Goal: Transaction & Acquisition: Download file/media

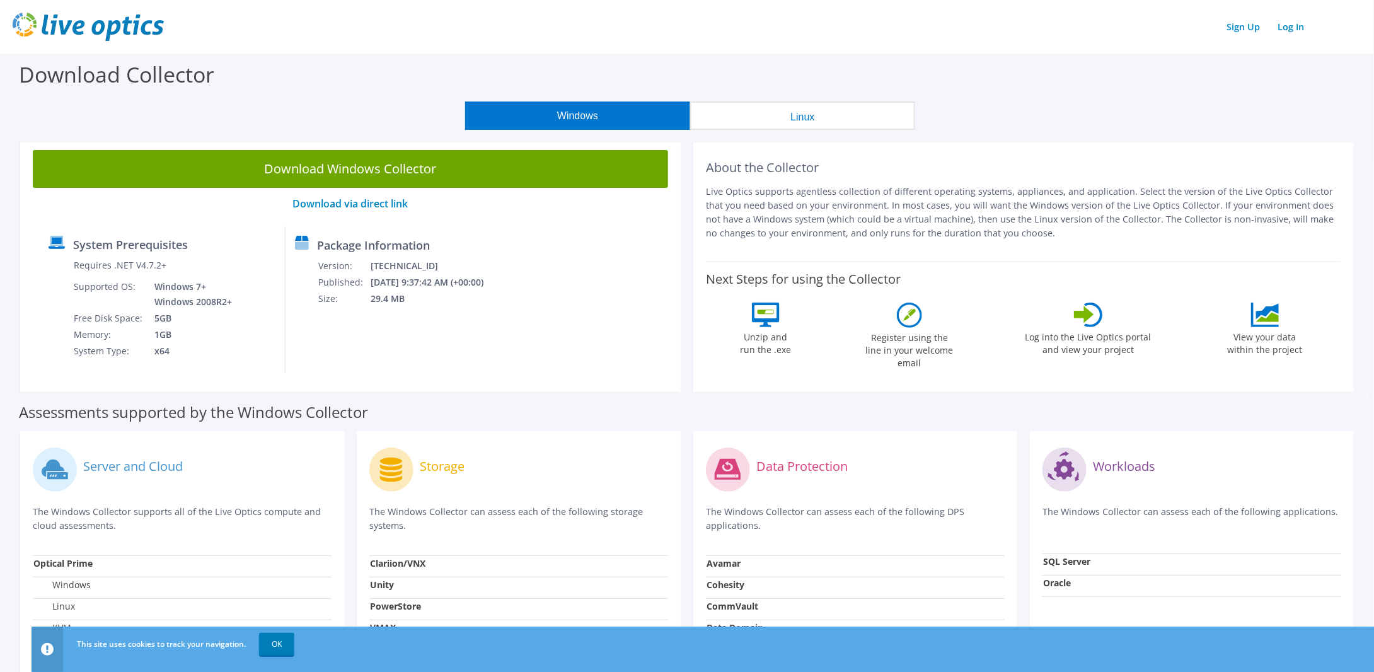
click at [810, 111] on button "Linux" at bounding box center [802, 115] width 225 height 28
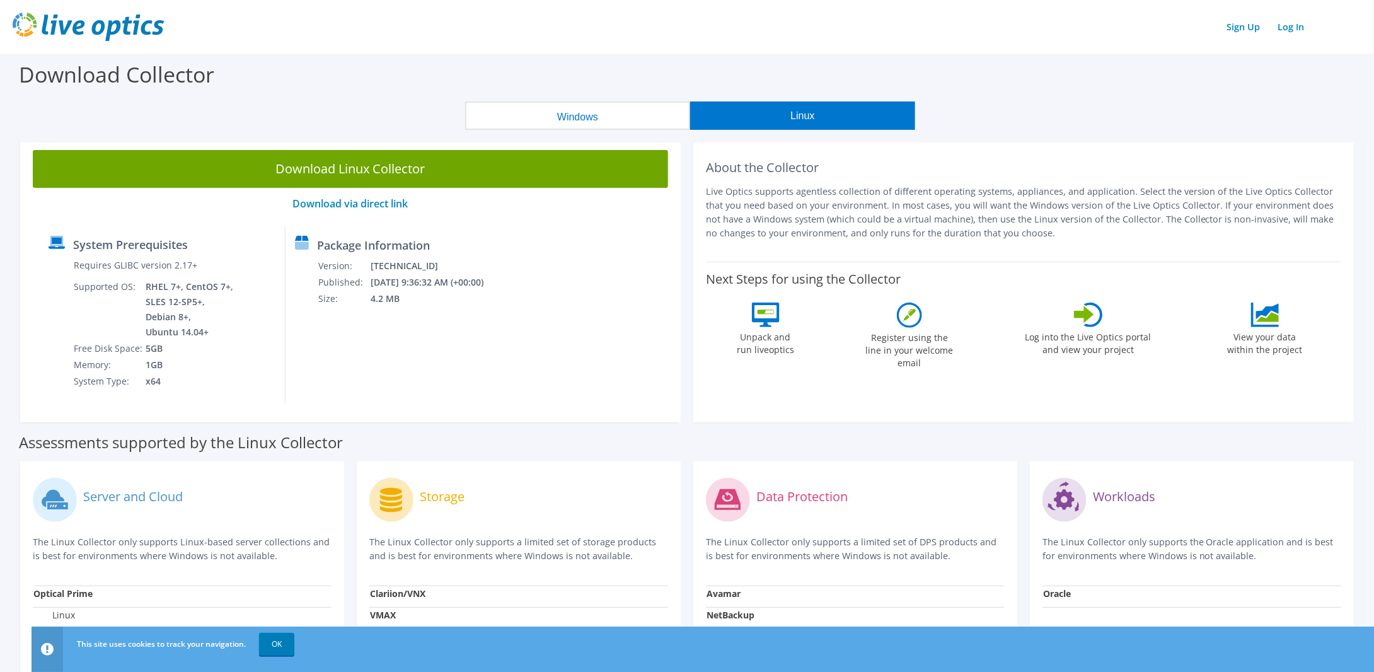
click at [634, 118] on button "Windows" at bounding box center [577, 115] width 225 height 28
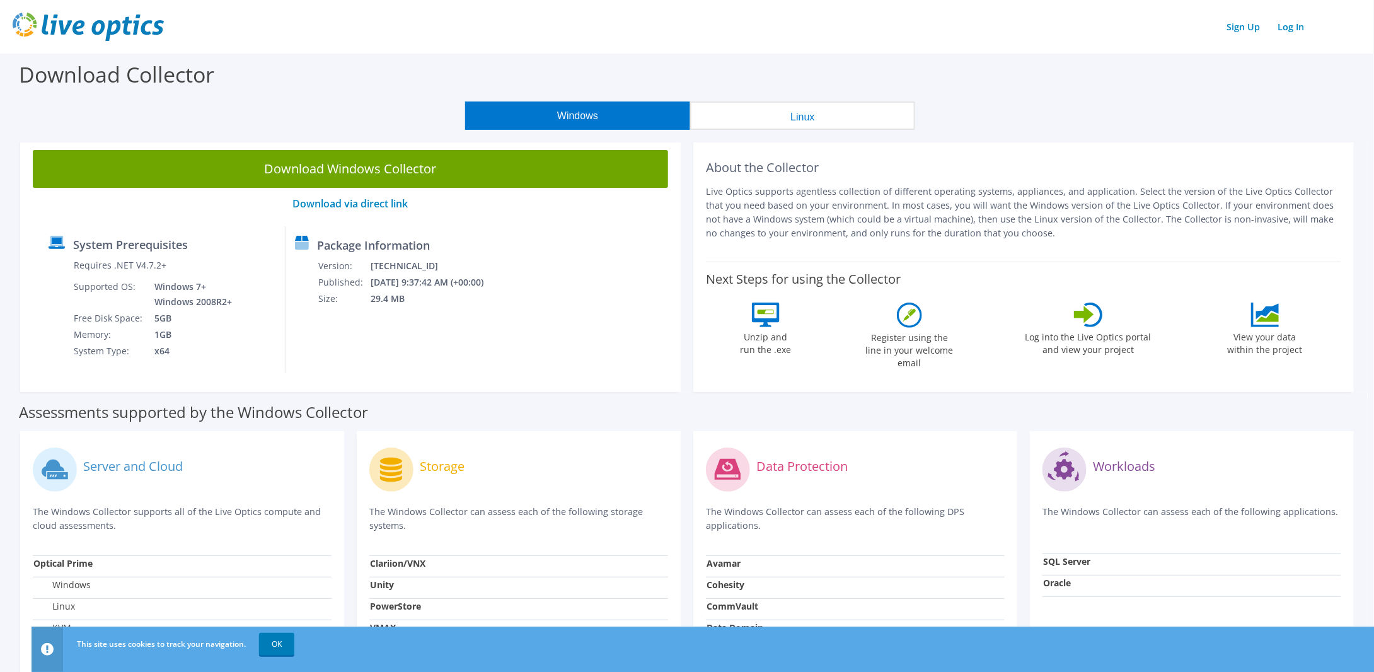
click at [1043, 73] on div "Download Collector" at bounding box center [687, 78] width 1362 height 48
drag, startPoint x: 1034, startPoint y: 73, endPoint x: 1008, endPoint y: 61, distance: 28.5
click at [1008, 61] on div "Download Collector" at bounding box center [687, 78] width 1362 height 48
click at [1270, 306] on icon at bounding box center [1265, 315] width 28 height 25
click at [287, 639] on link "OK" at bounding box center [276, 644] width 35 height 23
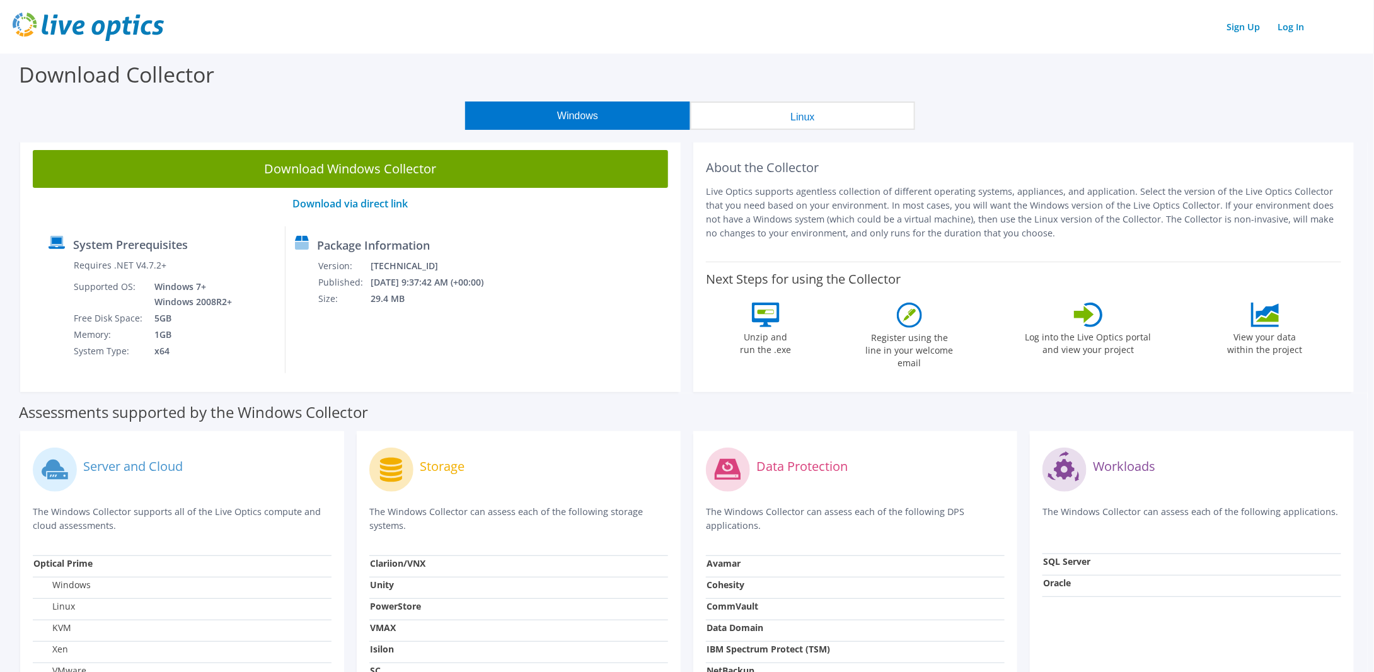
click at [1017, 130] on section "Download Collector Windows Linux Download Windows Collector Download via direct…" at bounding box center [687, 495] width 1374 height 883
drag, startPoint x: 1017, startPoint y: 130, endPoint x: 1012, endPoint y: 122, distance: 9.1
drag, startPoint x: 1012, startPoint y: 122, endPoint x: 1007, endPoint y: 117, distance: 7.2
click at [1007, 117] on div "Windows Linux" at bounding box center [690, 115] width 1355 height 28
drag, startPoint x: 1067, startPoint y: 104, endPoint x: 1065, endPoint y: 97, distance: 7.4
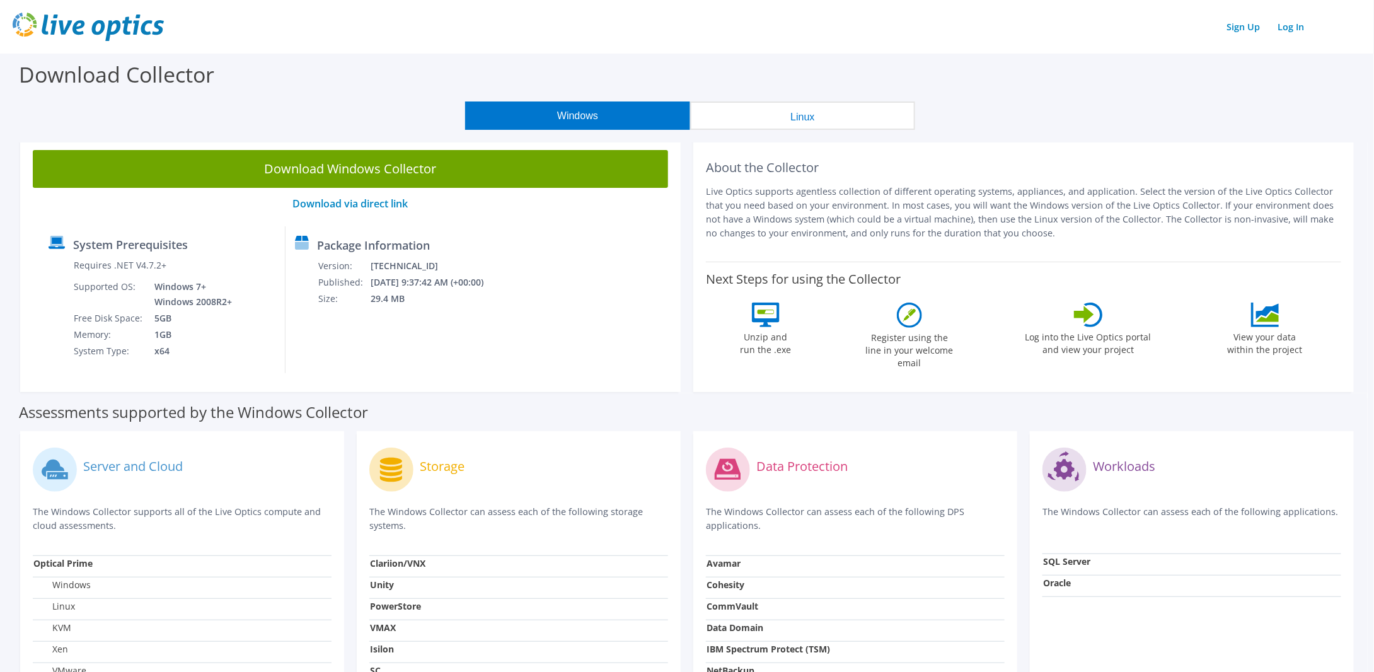
click at [1065, 97] on div "Download Collector" at bounding box center [687, 78] width 1362 height 48
click at [1374, 146] on html "Sign Up Log In Download Collector Windows Linux Download Windows Collector Down…" at bounding box center [687, 336] width 1374 height 672
